Goal: Task Accomplishment & Management: Use online tool/utility

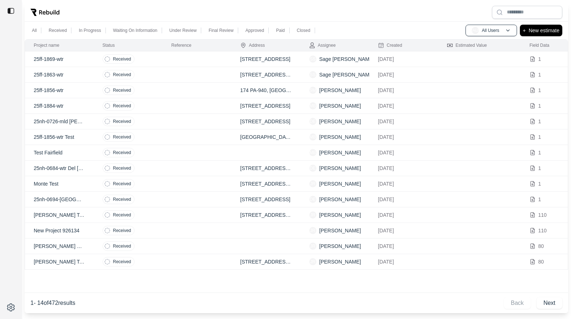
click at [175, 59] on td at bounding box center [197, 59] width 69 height 16
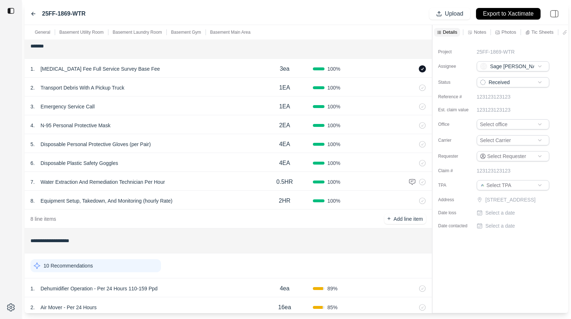
scroll to position [2, 0]
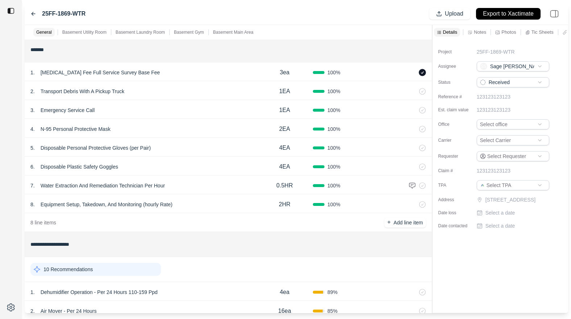
click at [195, 114] on div "3 . Emergency Service Call" at bounding box center [143, 110] width 226 height 10
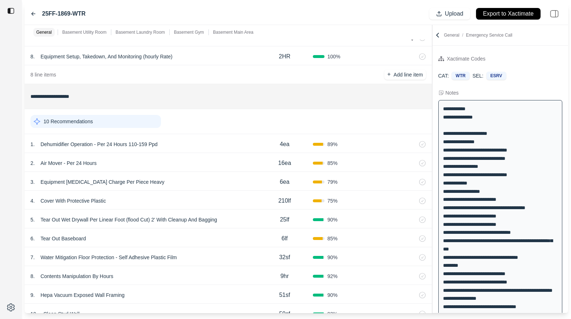
scroll to position [263, 0]
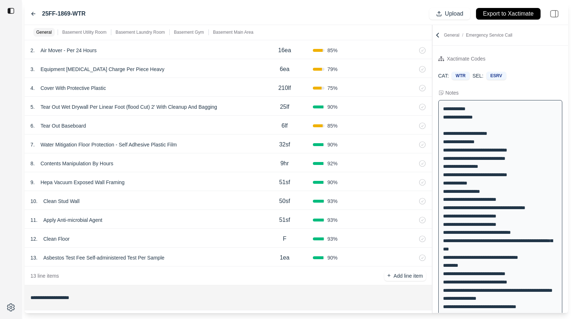
click at [195, 114] on div "5 . Tear Out Wet Drywall Per Linear Foot (flood Cut) 2' With Cleanup And Baggin…" at bounding box center [228, 106] width 407 height 19
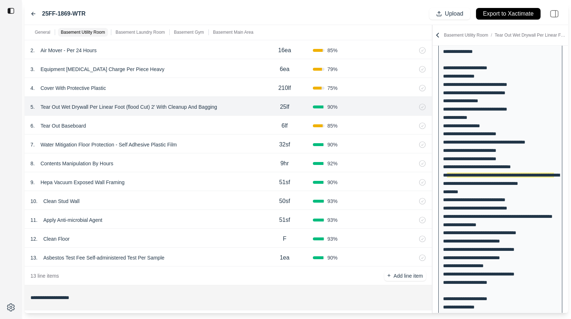
click at [196, 123] on div "6 . Tear Out Baseboard" at bounding box center [143, 126] width 226 height 10
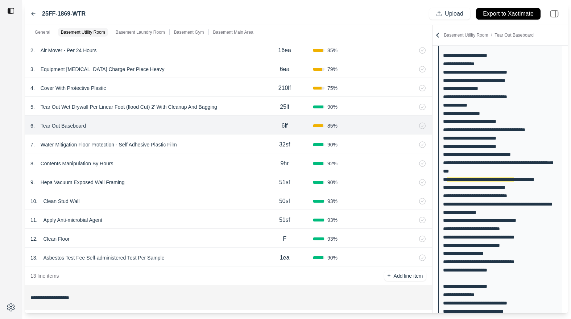
click at [198, 87] on div "4 . Cover With Protective Plastic" at bounding box center [143, 88] width 226 height 10
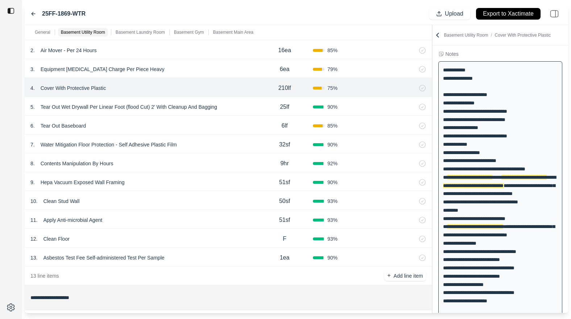
scroll to position [37, 0]
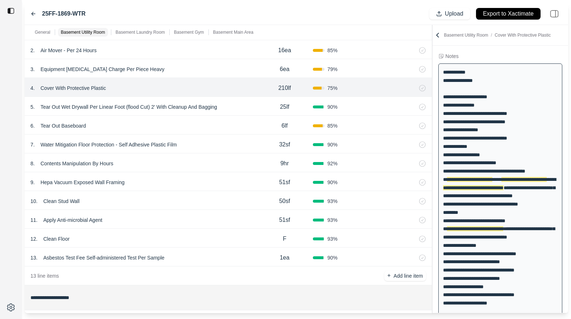
click at [240, 104] on div "5 . Tear Out Wet Drywall Per Linear Foot (flood Cut) 2' With Cleanup And Bagging" at bounding box center [143, 107] width 226 height 10
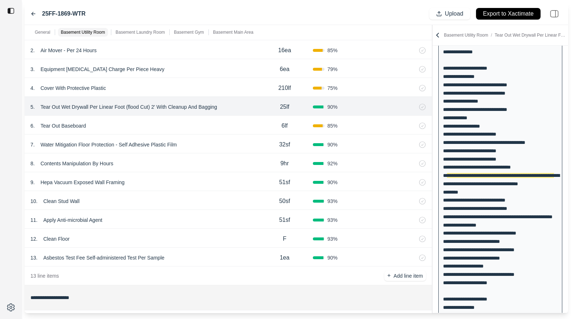
scroll to position [66, 0]
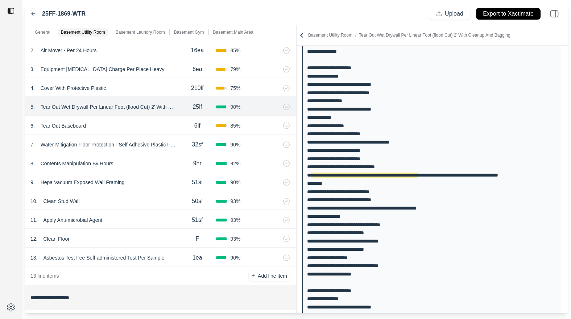
click at [254, 61] on div "**********" at bounding box center [296, 169] width 543 height 288
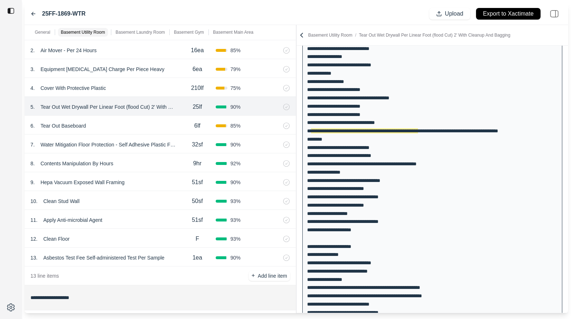
scroll to position [0, 0]
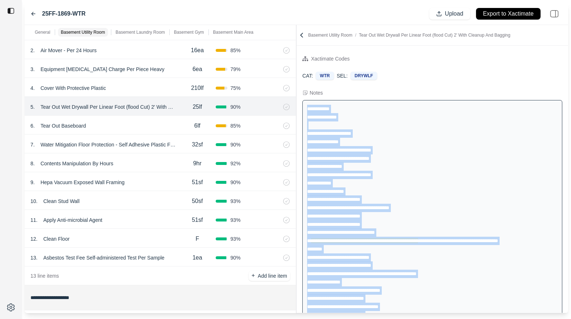
drag, startPoint x: 366, startPoint y: 272, endPoint x: 304, endPoint y: 108, distance: 175.9
